Goal: Book appointment/travel/reservation

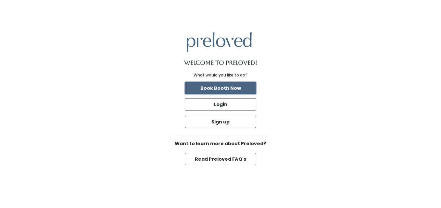
click at [220, 91] on button "Book Booth Now" at bounding box center [220, 88] width 71 height 12
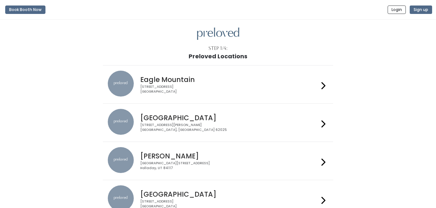
click at [214, 118] on h4 "[GEOGRAPHIC_DATA]" at bounding box center [229, 117] width 179 height 7
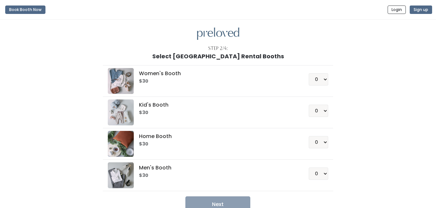
click at [151, 79] on h6 "$30" at bounding box center [216, 81] width 154 height 5
click at [321, 79] on select "0 1 2 3 4" at bounding box center [318, 79] width 19 height 12
select select "1"
click at [309, 73] on select "0 1 2 3 4" at bounding box center [318, 79] width 19 height 12
click at [231, 205] on button "Next" at bounding box center [217, 205] width 65 height 16
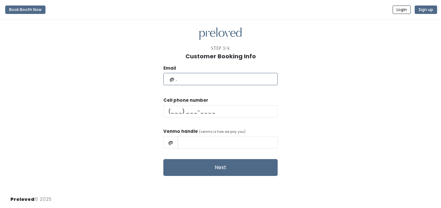
drag, startPoint x: 204, startPoint y: 81, endPoint x: 154, endPoint y: 81, distance: 50.0
click at [154, 81] on div "Email Cell phone number Venmo handle (venmo is how we pay you) @ Next" at bounding box center [220, 118] width 420 height 117
type input "tmsj906@gmail.com"
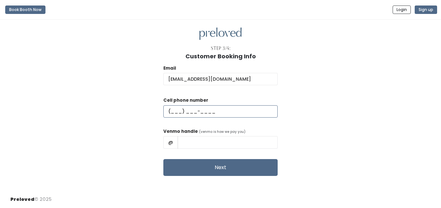
click at [191, 111] on input "text" at bounding box center [220, 111] width 114 height 12
type input "(906) 360-1564"
click at [213, 145] on input "text" at bounding box center [228, 142] width 100 height 12
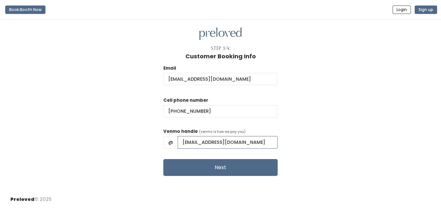
type input "tmsj906@gmail.com"
click at [340, 166] on div "Email tmsj906@gmail.com Cell phone number (906) 360-1564 Venmo handle (venmo is…" at bounding box center [220, 118] width 420 height 117
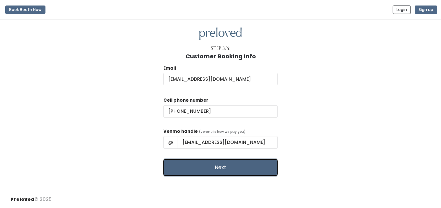
click at [239, 164] on button "Next" at bounding box center [220, 167] width 114 height 17
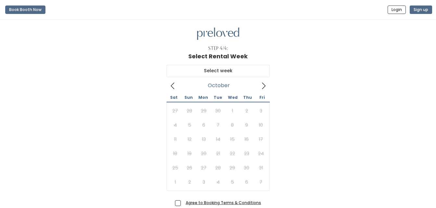
scroll to position [32, 0]
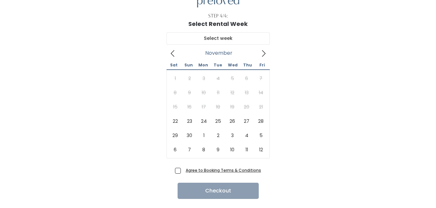
click at [264, 54] on icon at bounding box center [263, 53] width 7 height 7
